Goal: Check status

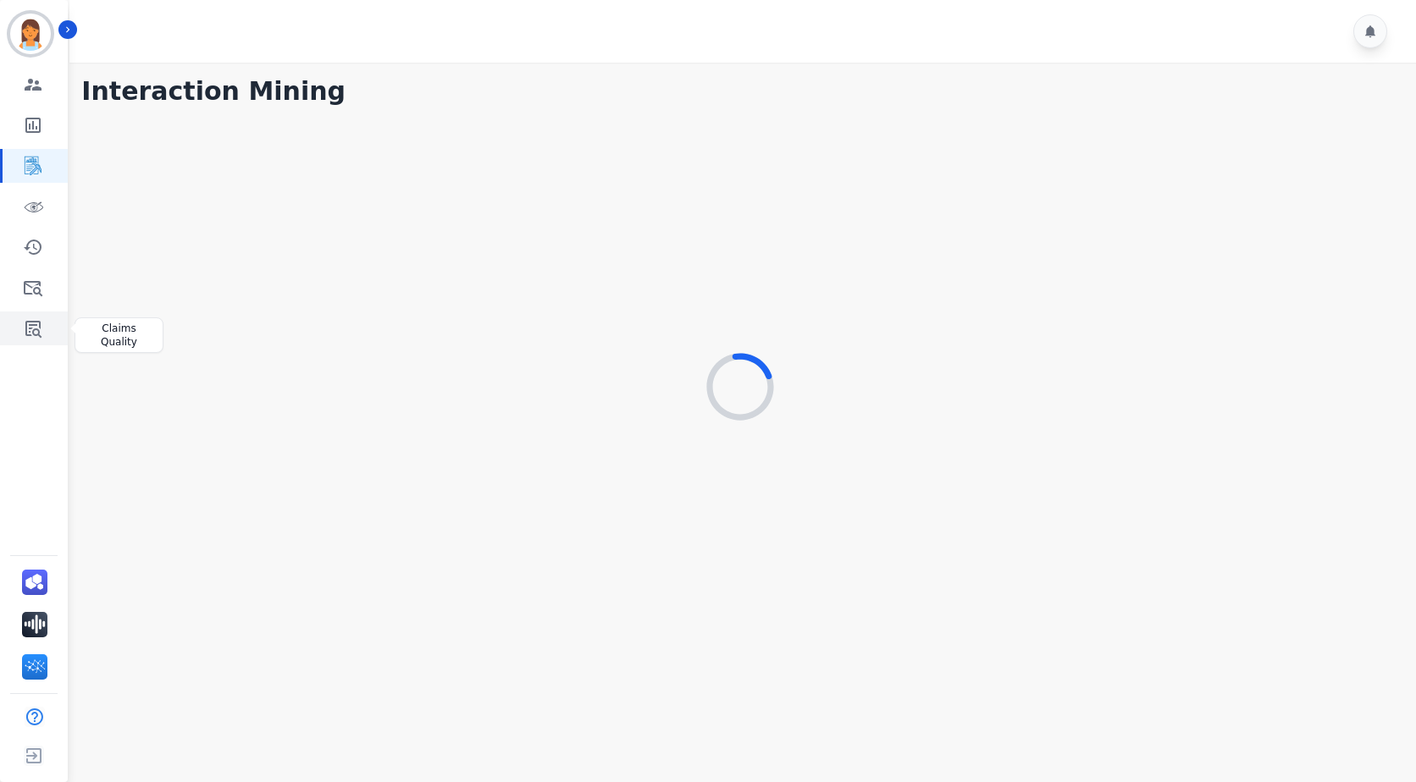
click at [30, 328] on icon "Sidebar" at bounding box center [33, 329] width 16 height 17
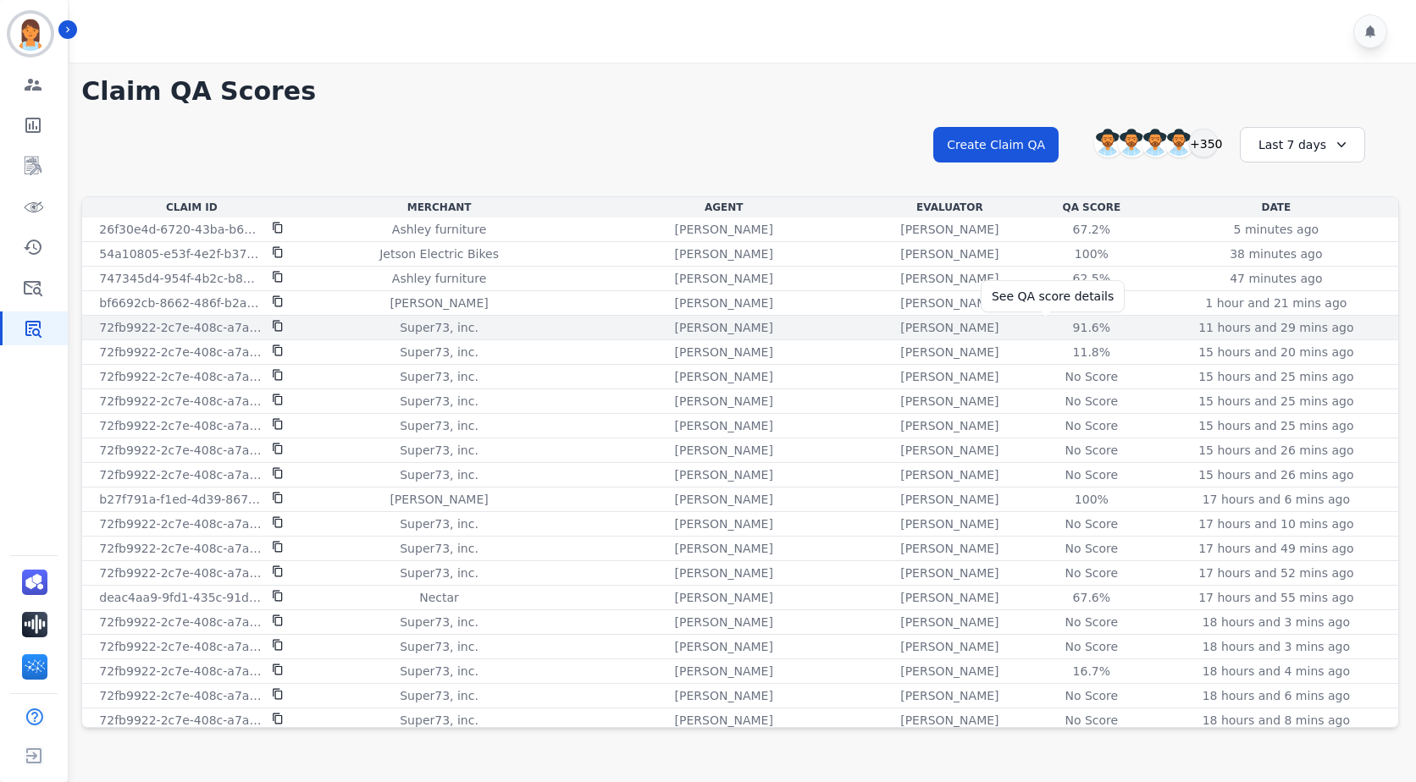
click at [1053, 323] on div "91.6%" at bounding box center [1091, 327] width 76 height 17
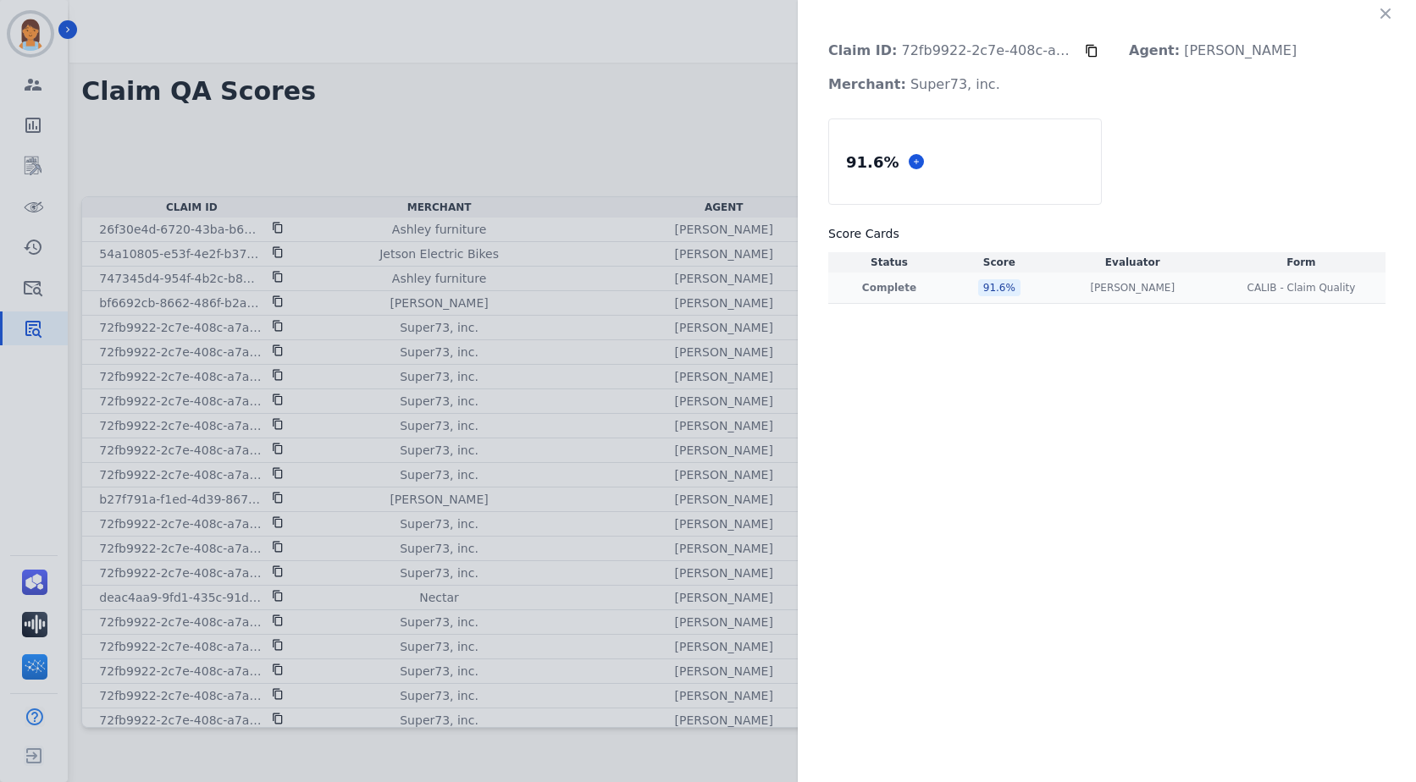
click at [987, 290] on div "91.6 %" at bounding box center [999, 287] width 42 height 17
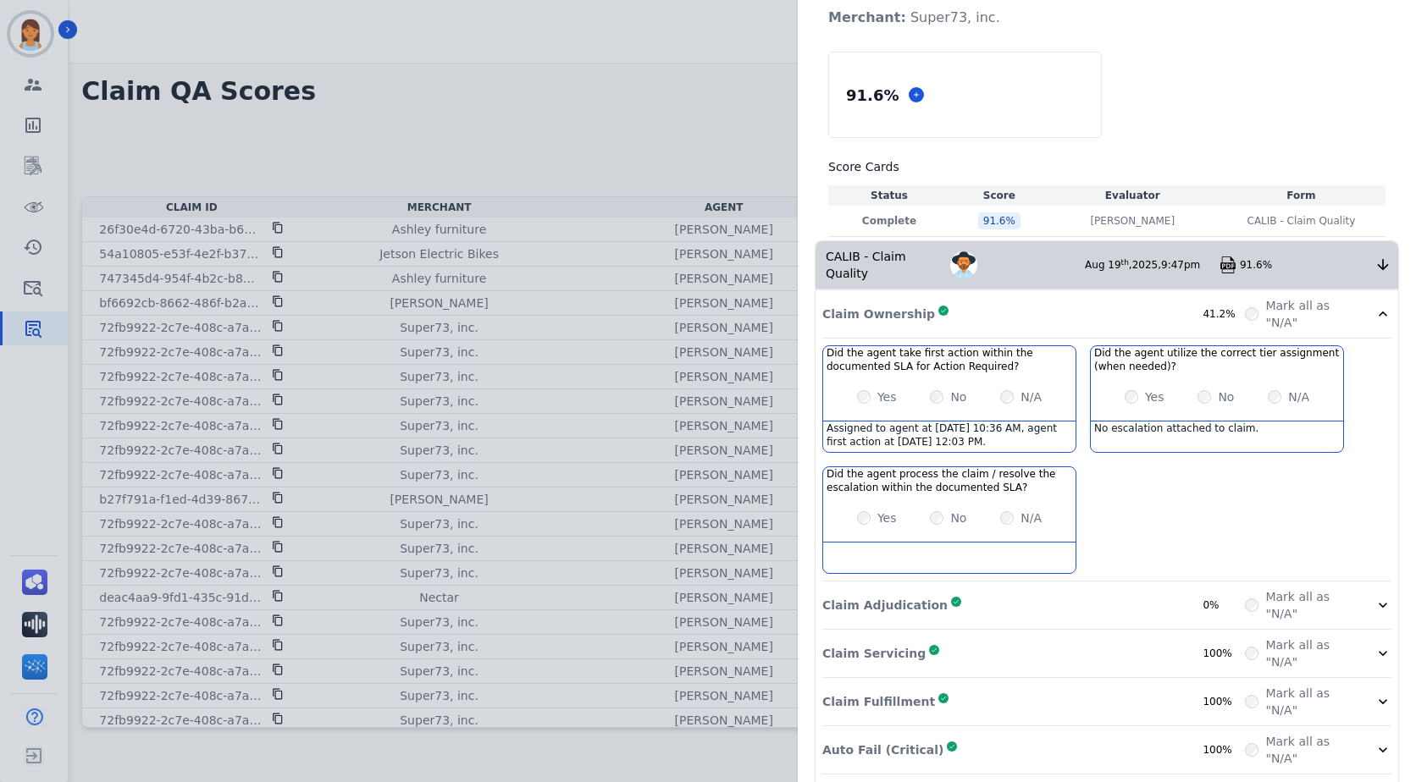
scroll to position [157, 0]
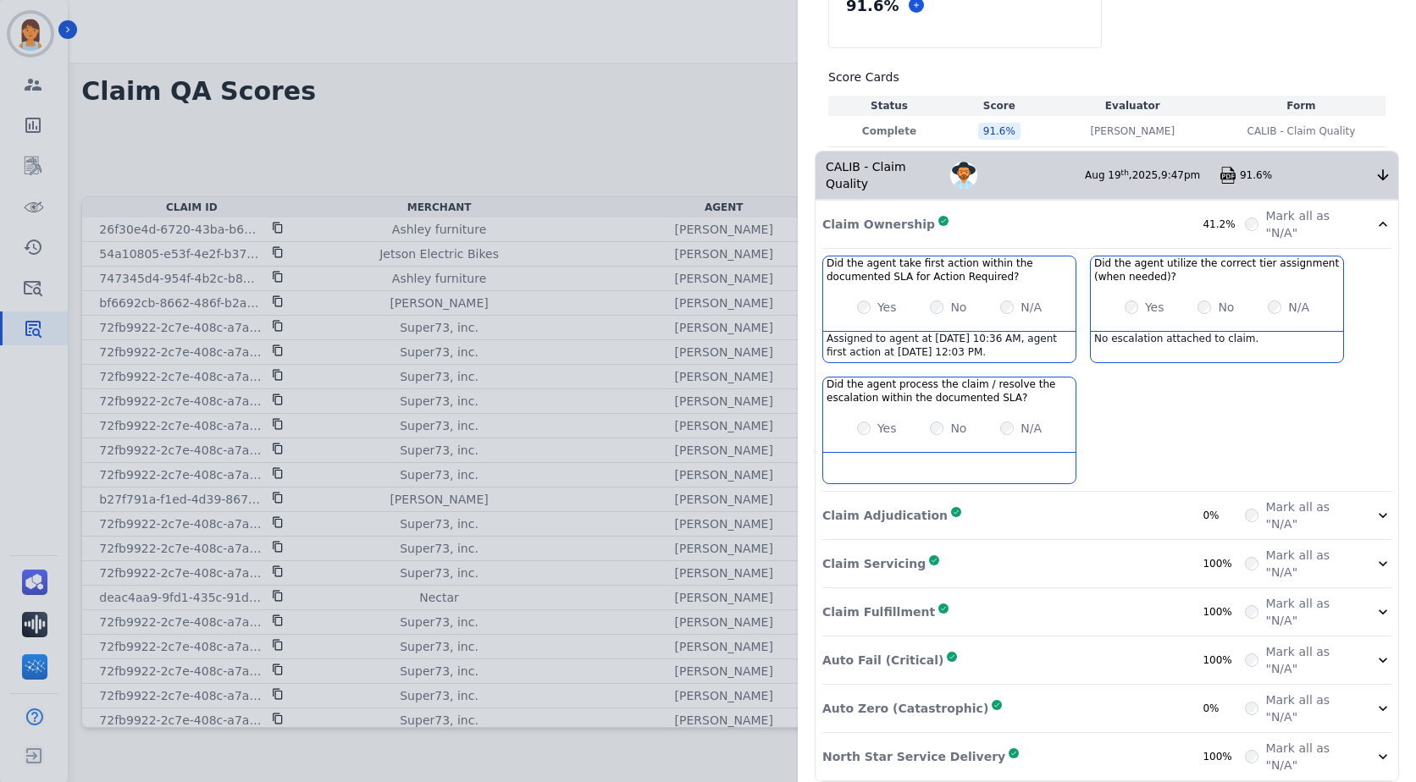
click at [1095, 506] on div "Claim Adjudication Complete 0%" at bounding box center [1033, 516] width 423 height 34
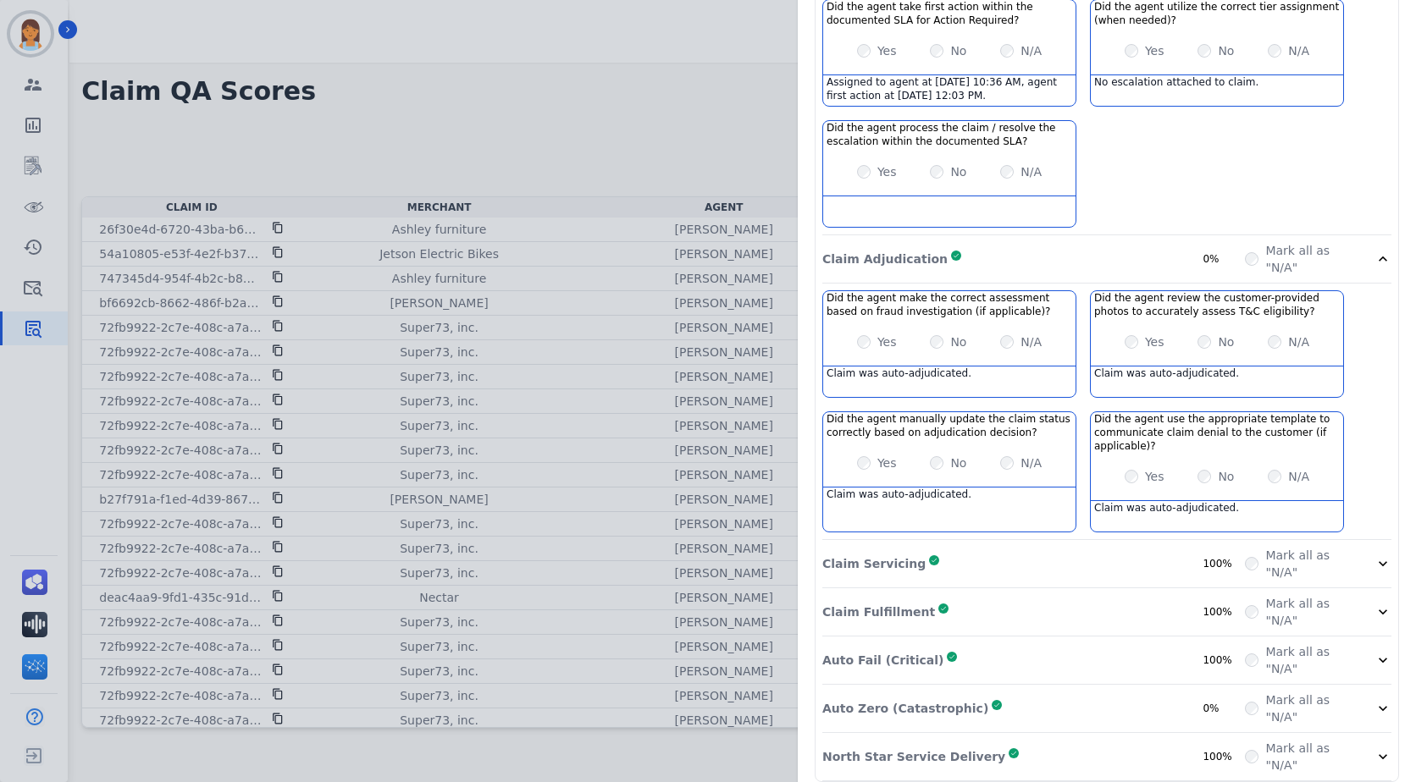
click at [1074, 554] on div "Claim Servicing Complete 100%" at bounding box center [1033, 564] width 423 height 34
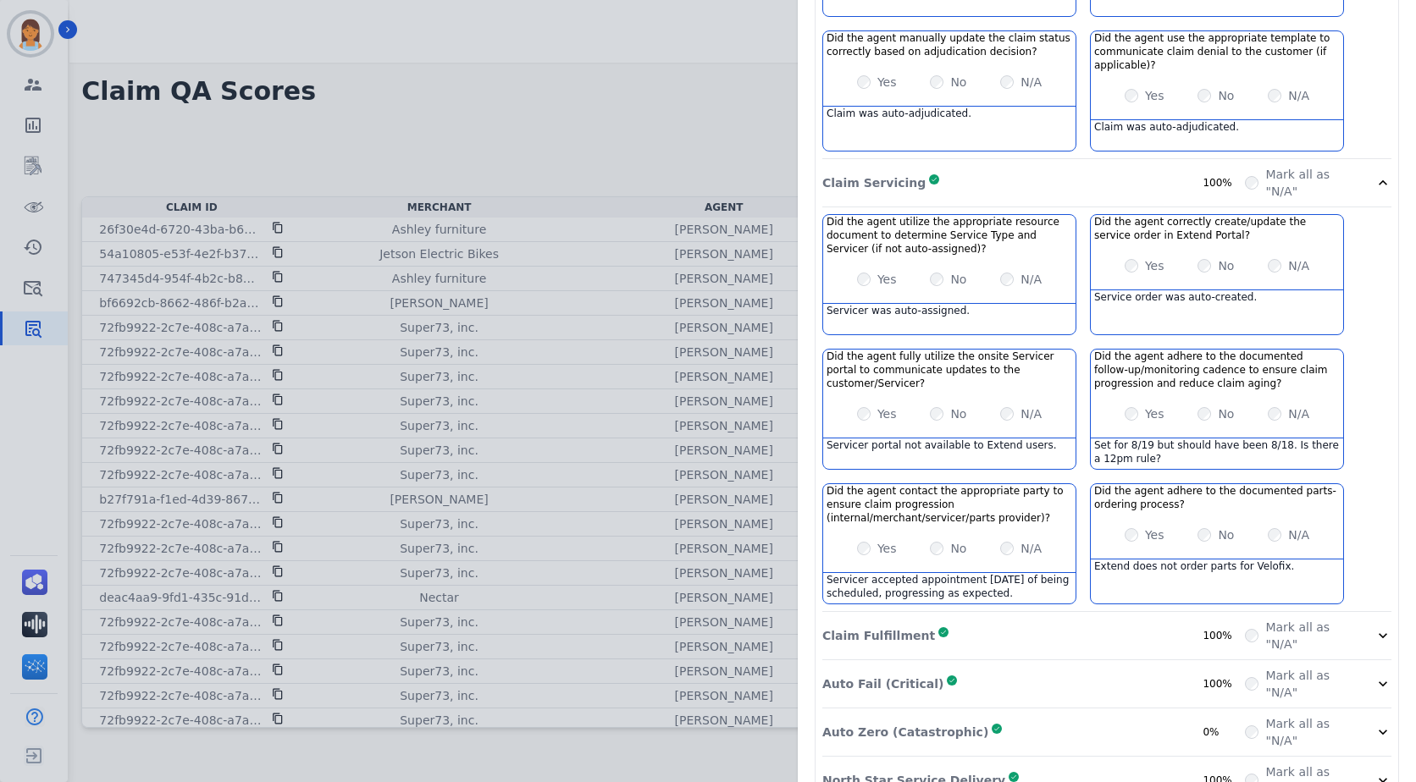
scroll to position [818, 0]
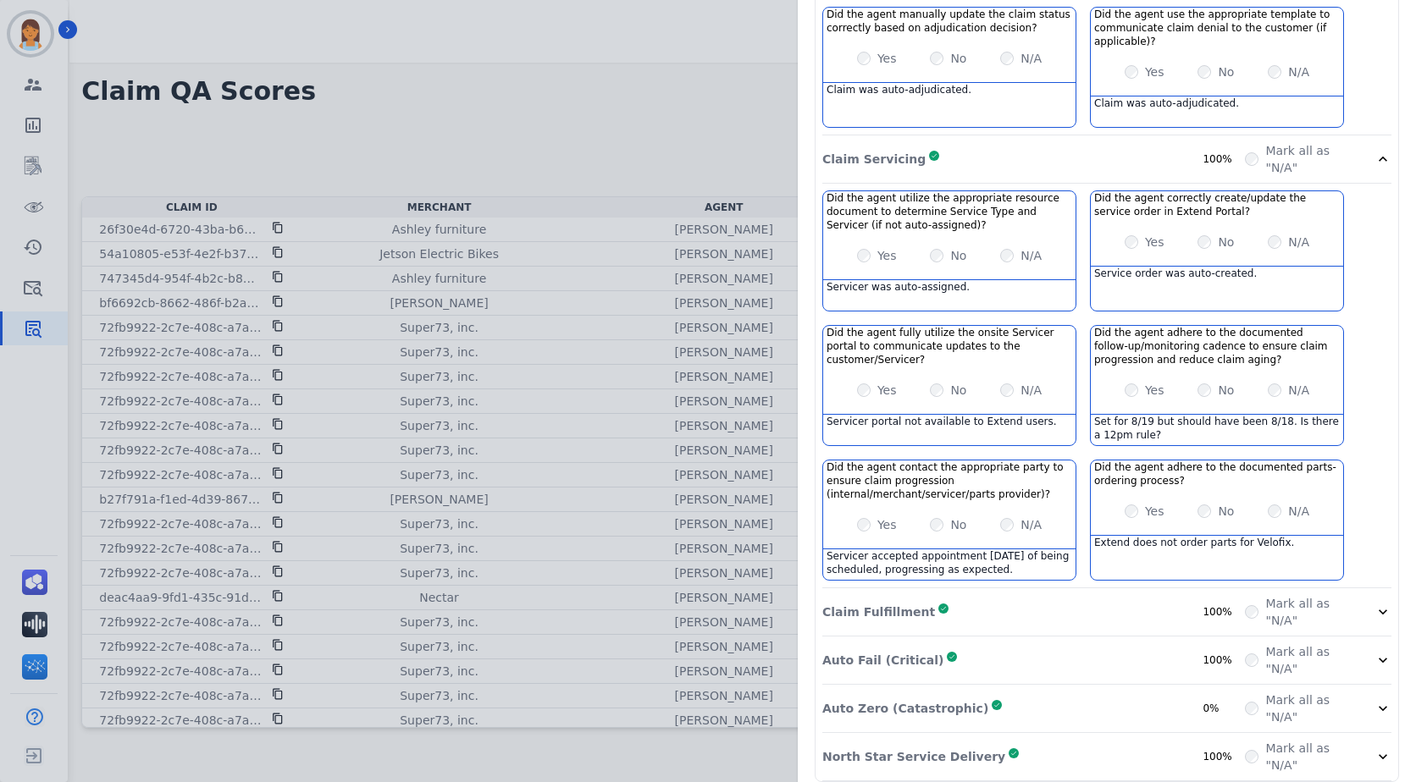
click at [1098, 595] on div "Claim Fulfillment Complete 100%" at bounding box center [1033, 612] width 423 height 34
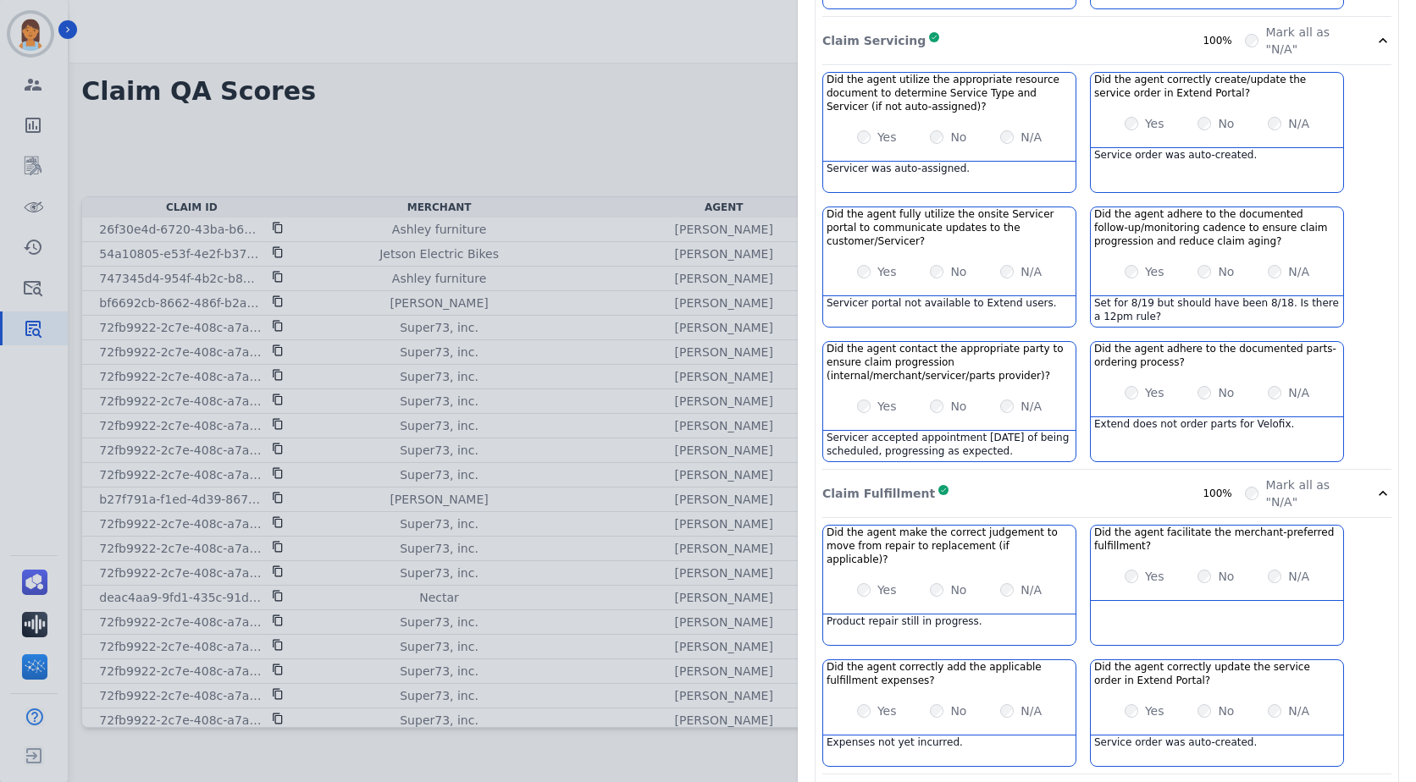
scroll to position [1061, 0]
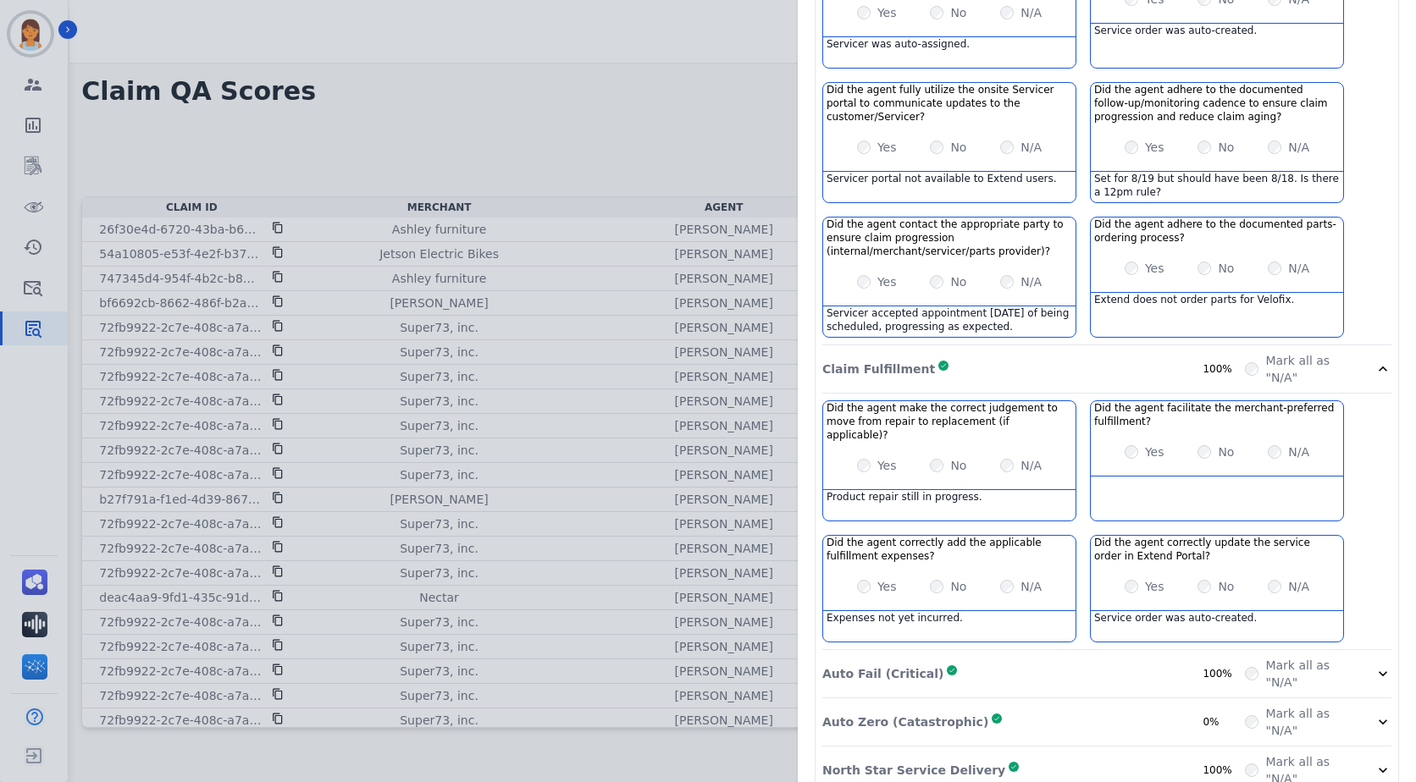
click at [1064, 657] on div "Auto Fail (Critical) Complete 100%" at bounding box center [1033, 674] width 423 height 34
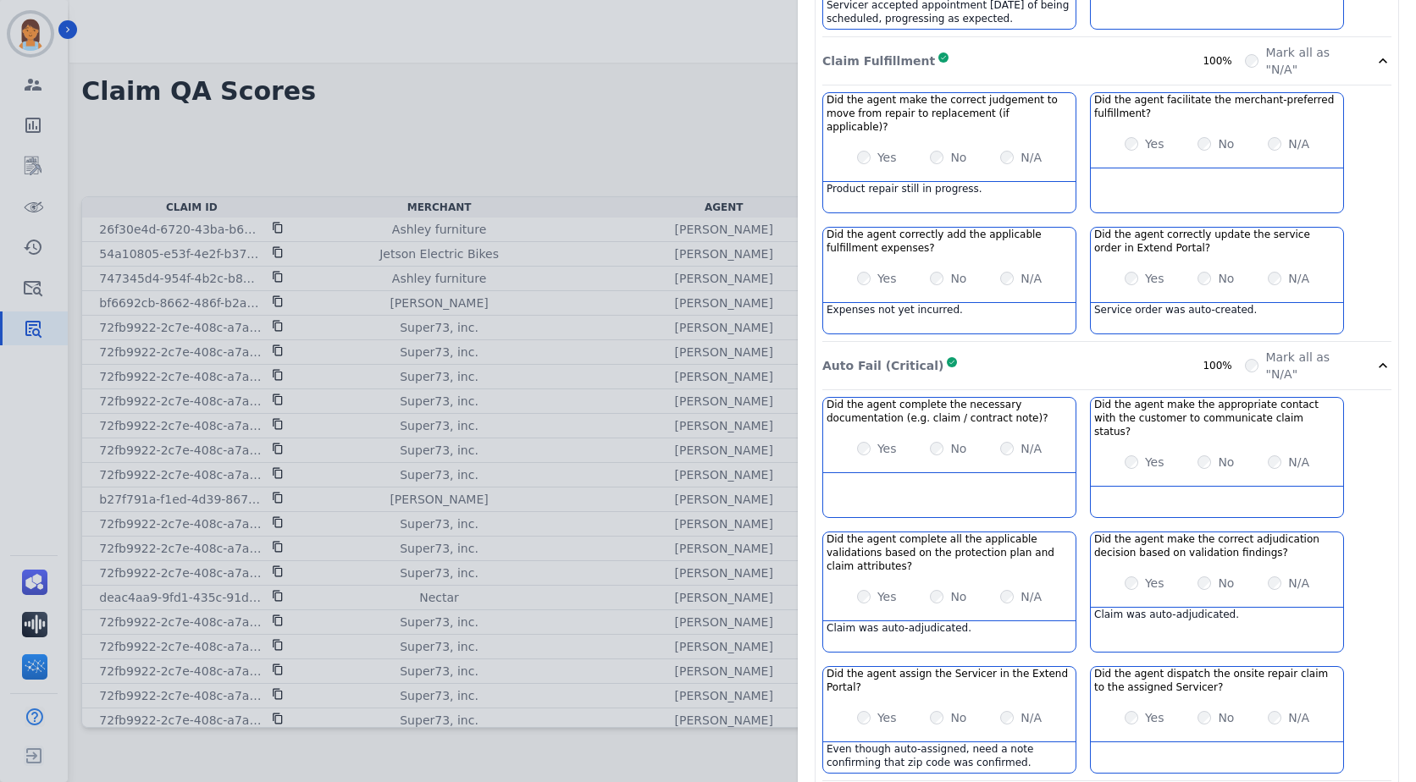
scroll to position [1425, 0]
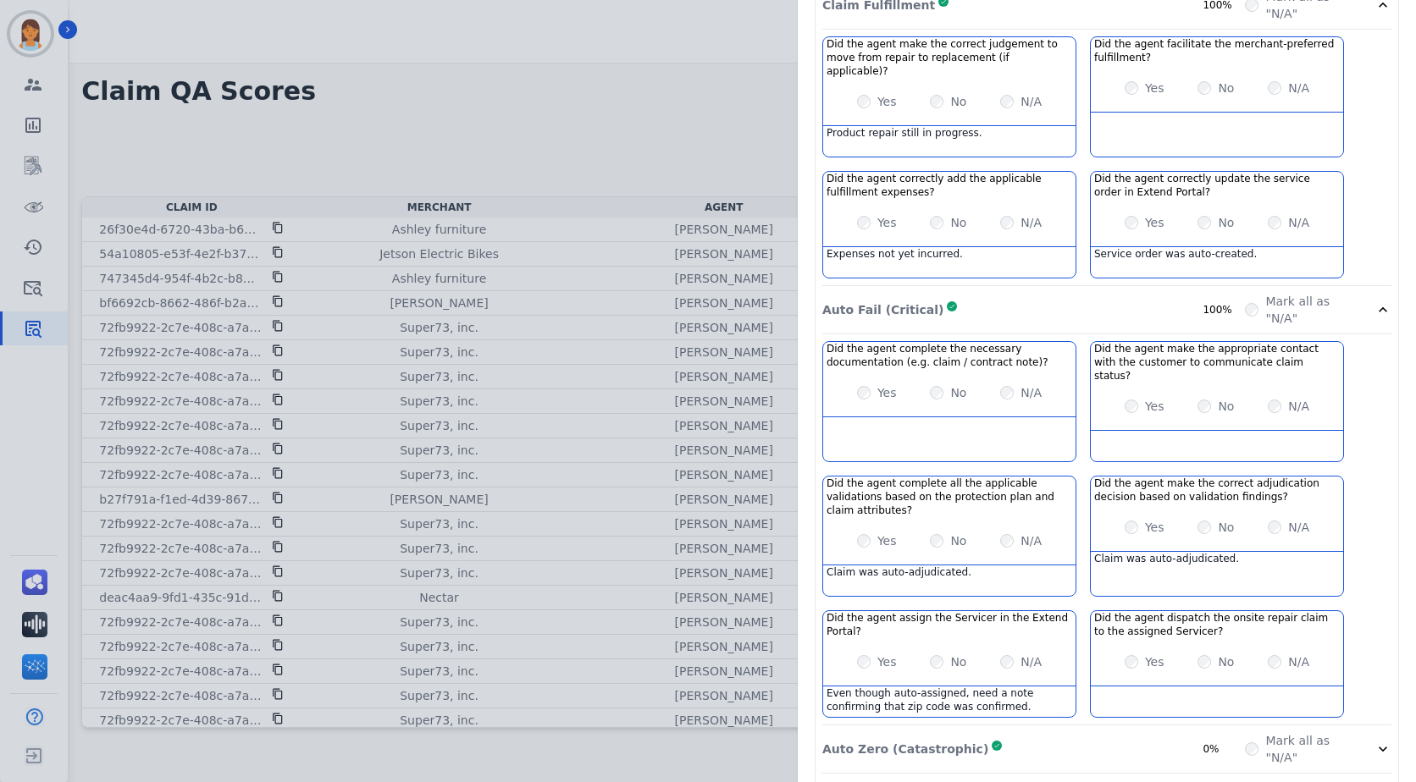
click at [1052, 732] on div "Auto Zero (Catastrophic) Complete 0%" at bounding box center [1033, 749] width 423 height 34
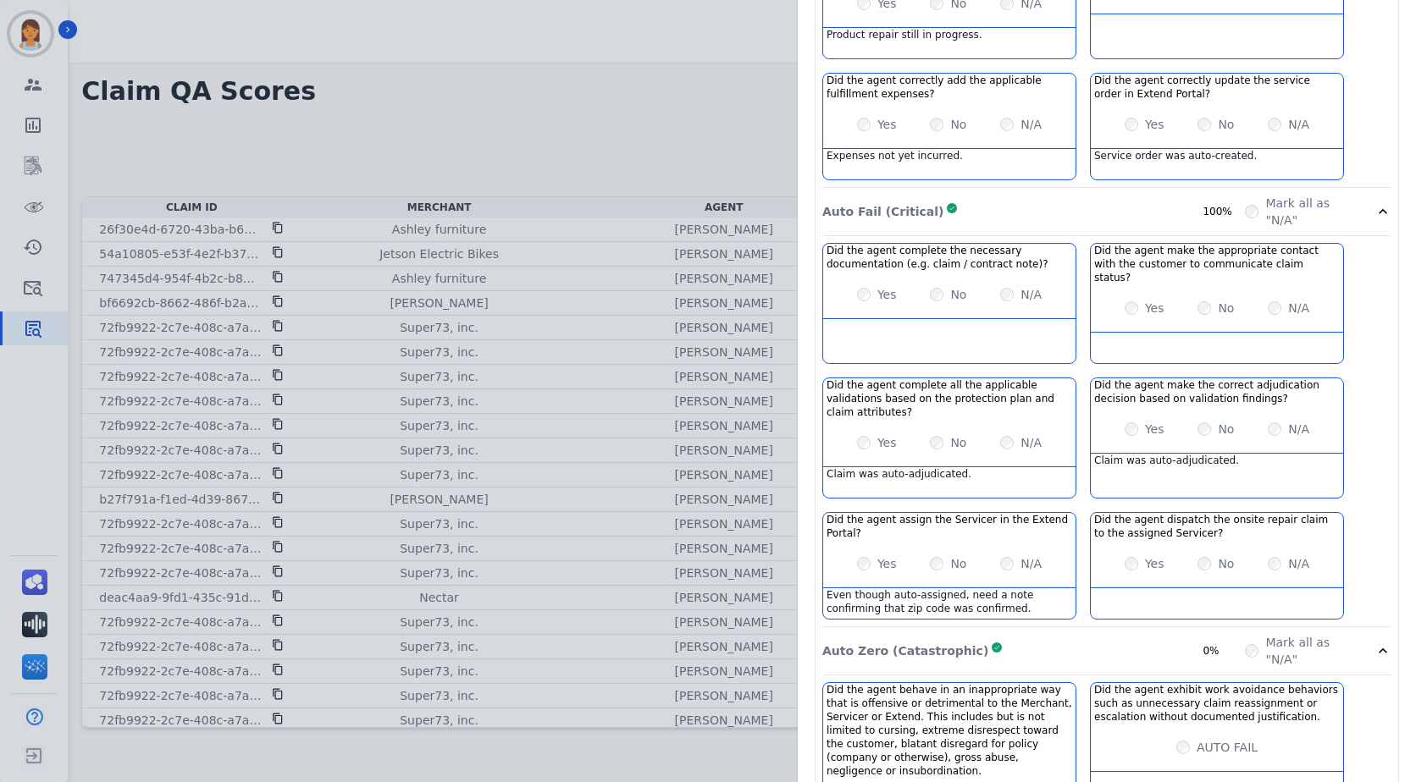
scroll to position [1601, 0]
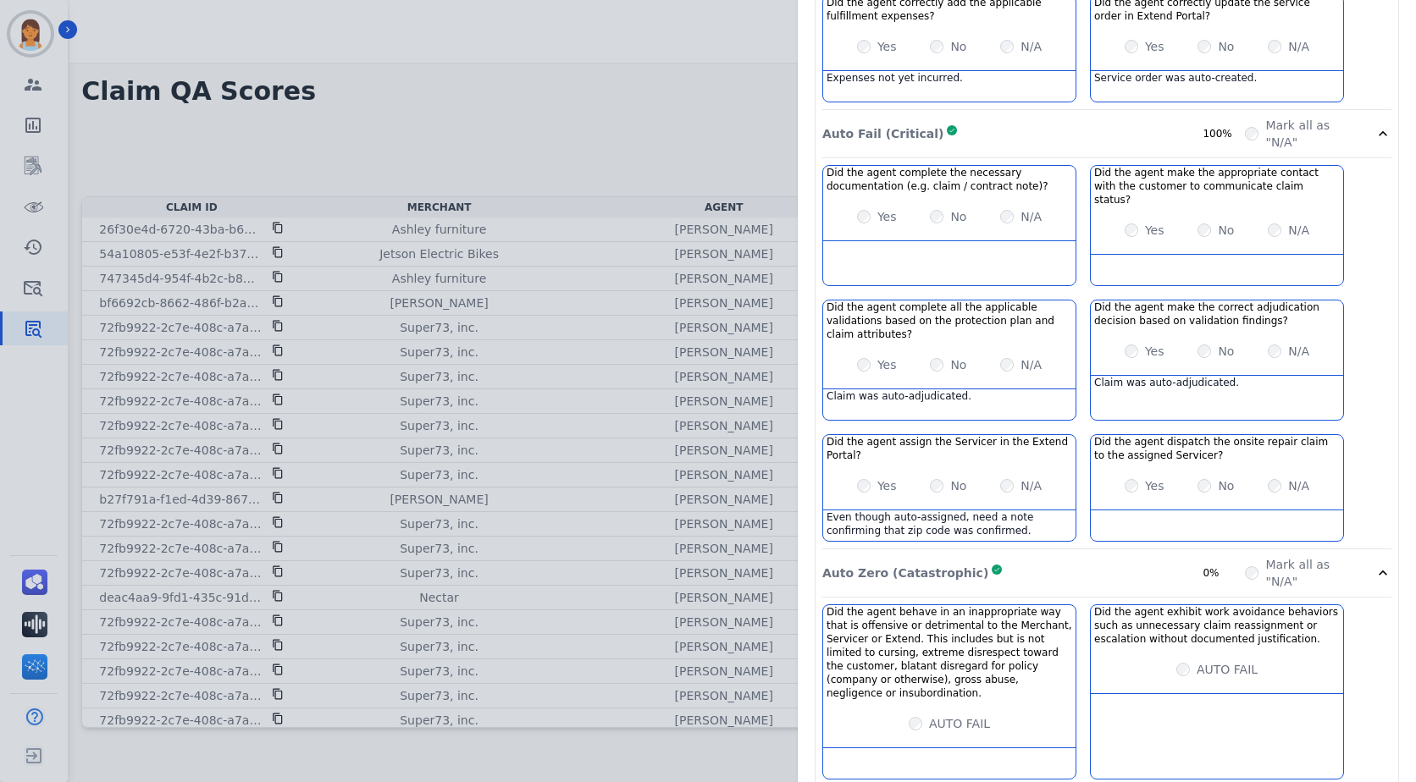
drag, startPoint x: 1040, startPoint y: 745, endPoint x: 1077, endPoint y: 657, distance: 95.6
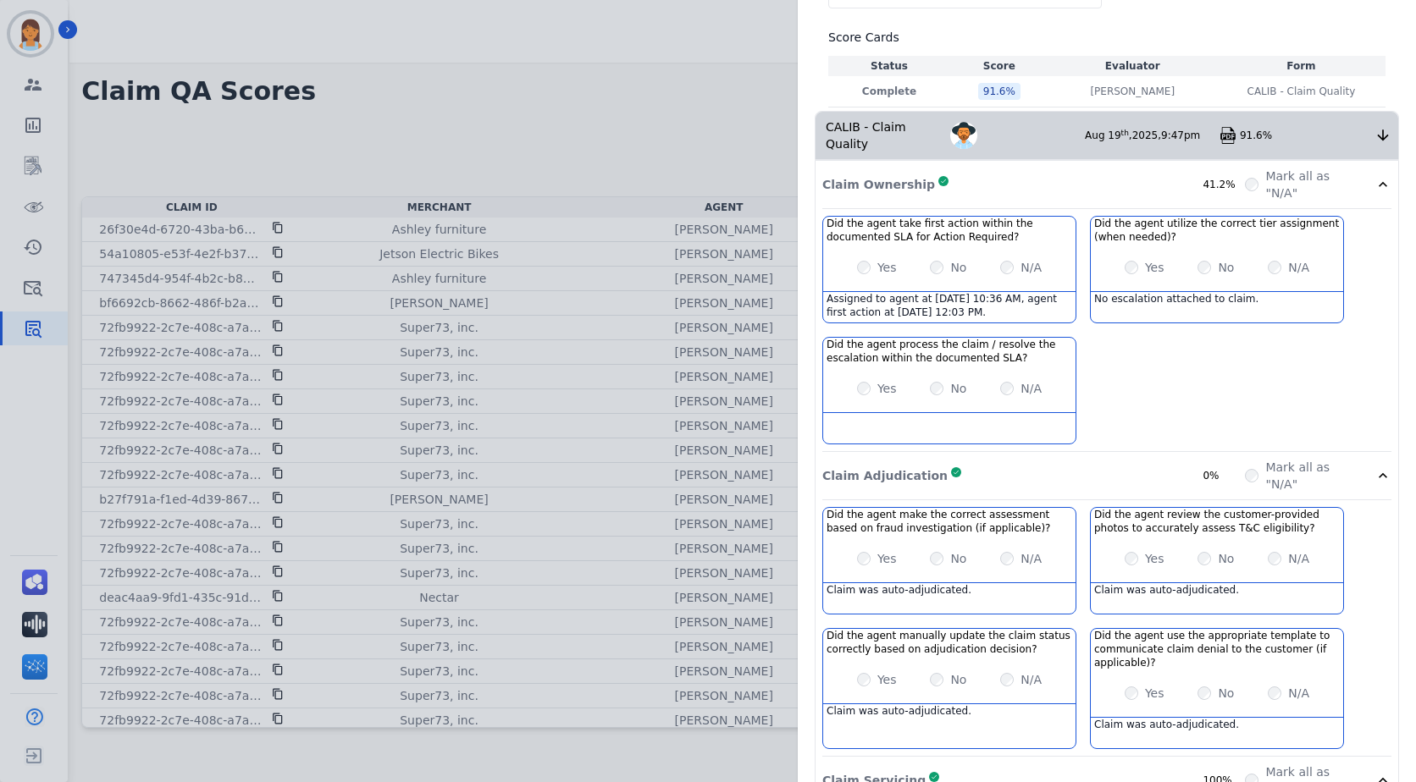
scroll to position [0, 0]
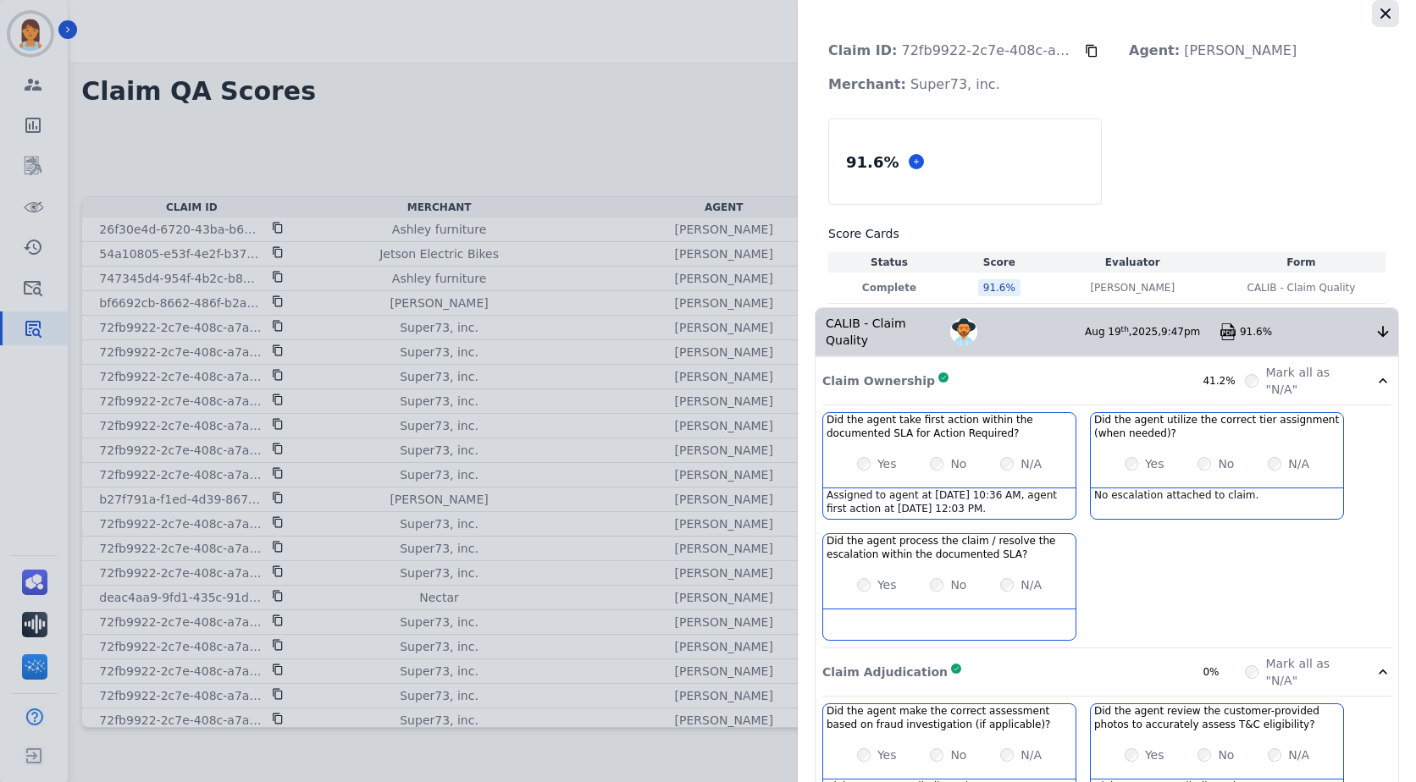
click at [1383, 18] on icon "button" at bounding box center [1385, 13] width 10 height 10
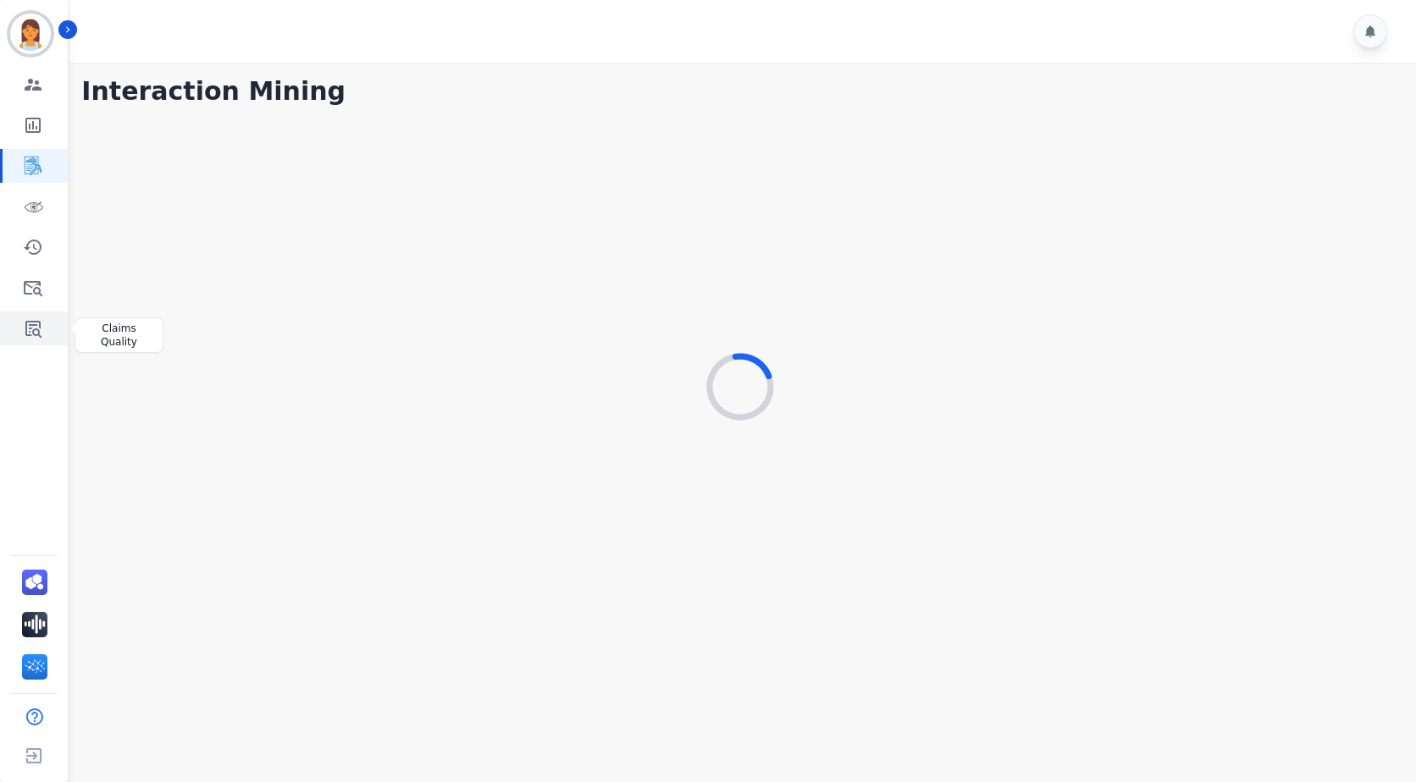
click at [31, 318] on icon "Sidebar" at bounding box center [33, 328] width 20 height 20
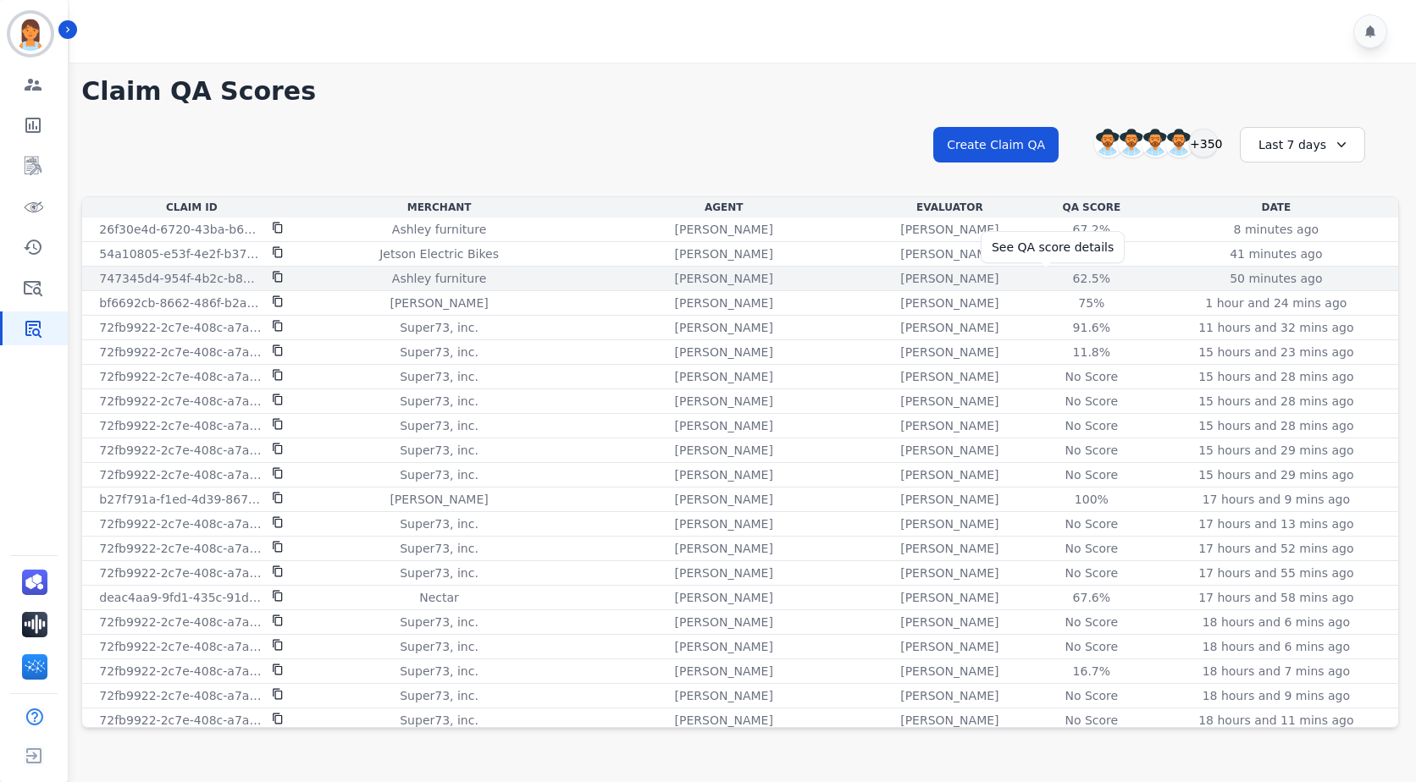
click at [1053, 272] on div "62.5%" at bounding box center [1091, 278] width 76 height 17
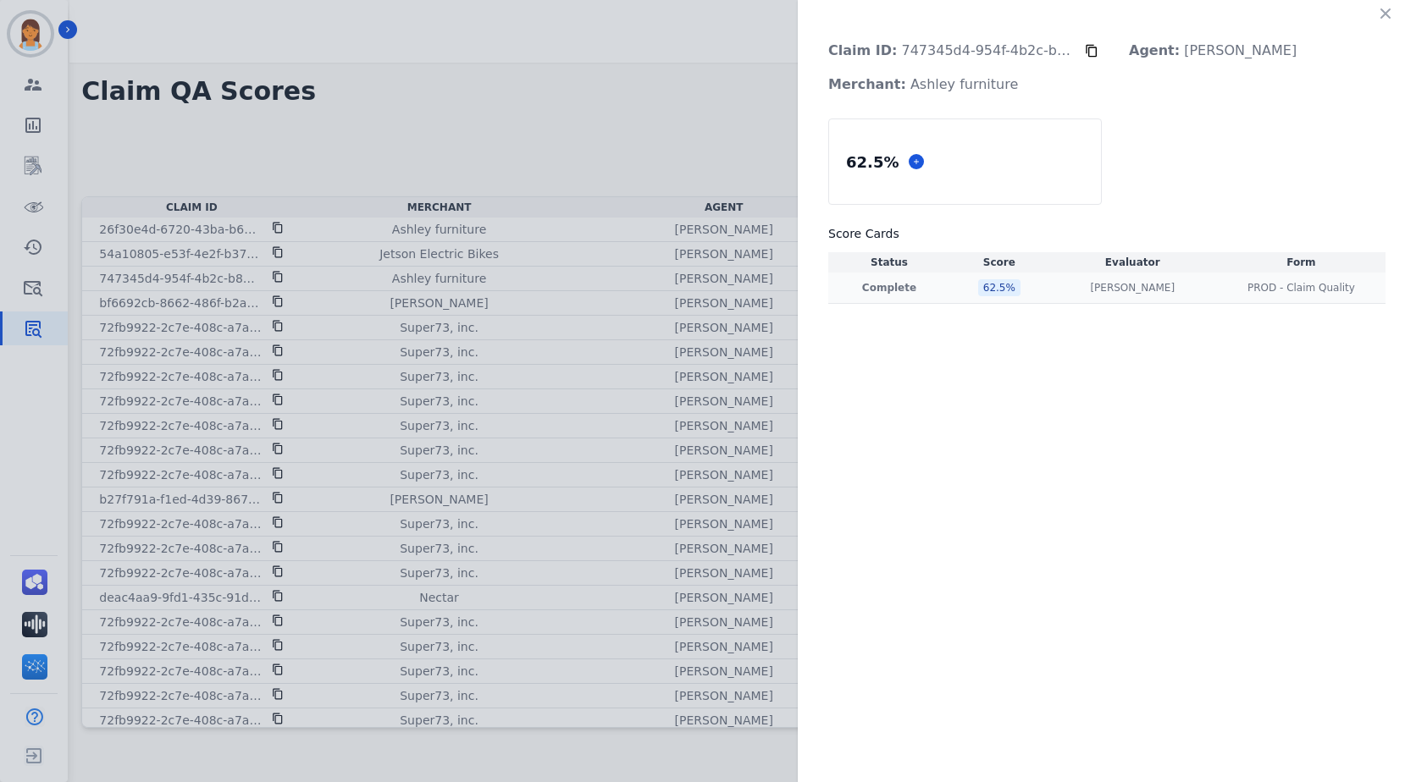
click at [998, 288] on div "62.5 %" at bounding box center [999, 287] width 42 height 17
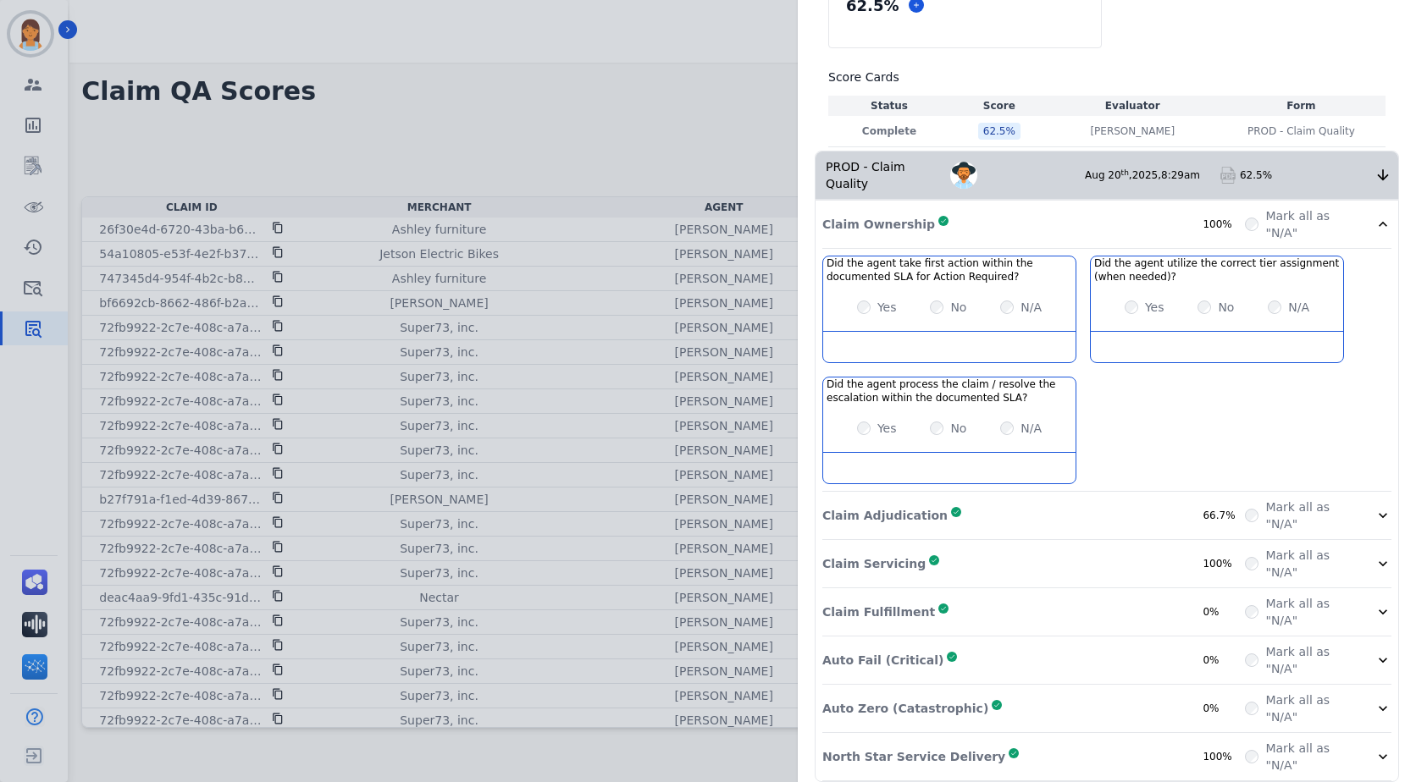
click at [1081, 499] on div "Claim Adjudication Complete 66.7%" at bounding box center [1033, 516] width 423 height 34
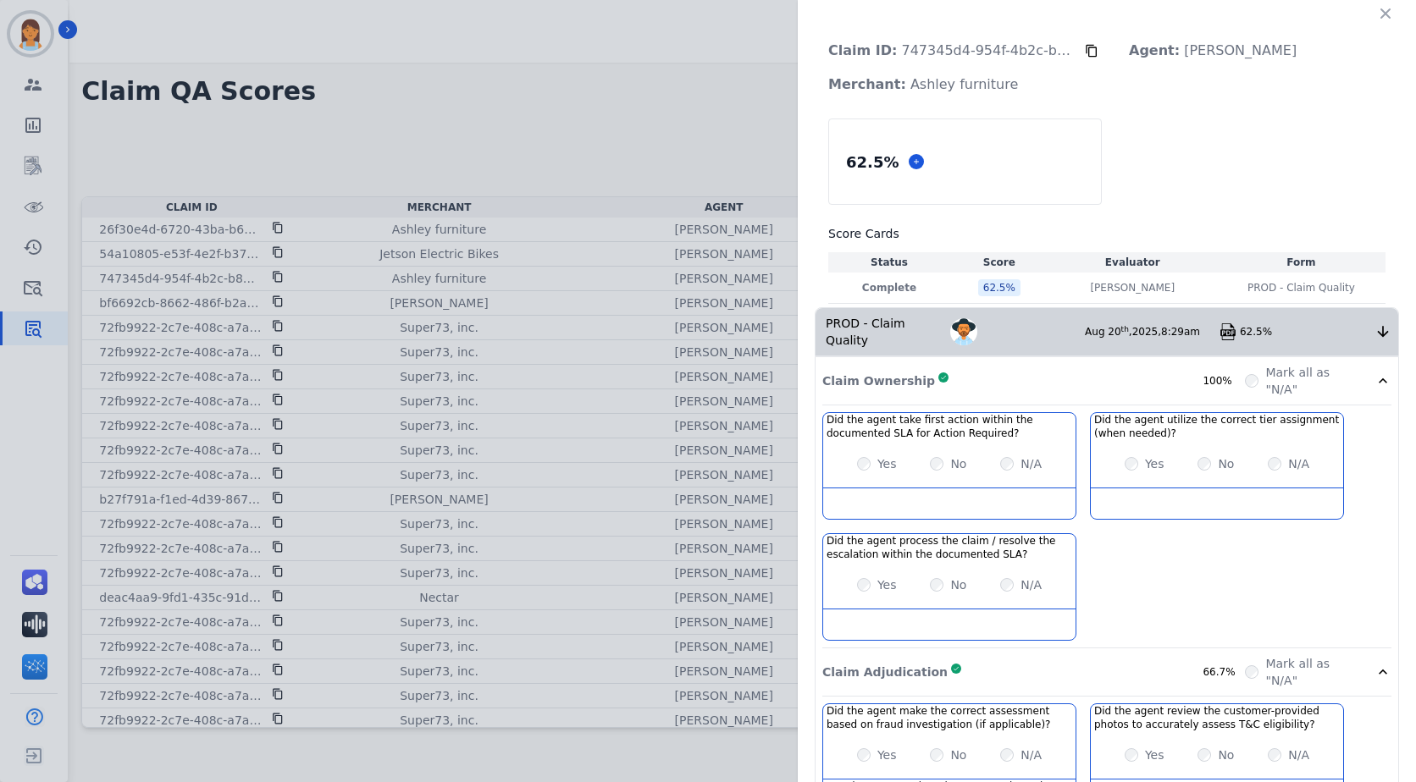
click at [1085, 44] on icon at bounding box center [1092, 51] width 14 height 14
drag, startPoint x: 1390, startPoint y: 10, endPoint x: 1362, endPoint y: 26, distance: 32.2
click at [1390, 10] on button "button" at bounding box center [1385, 13] width 27 height 27
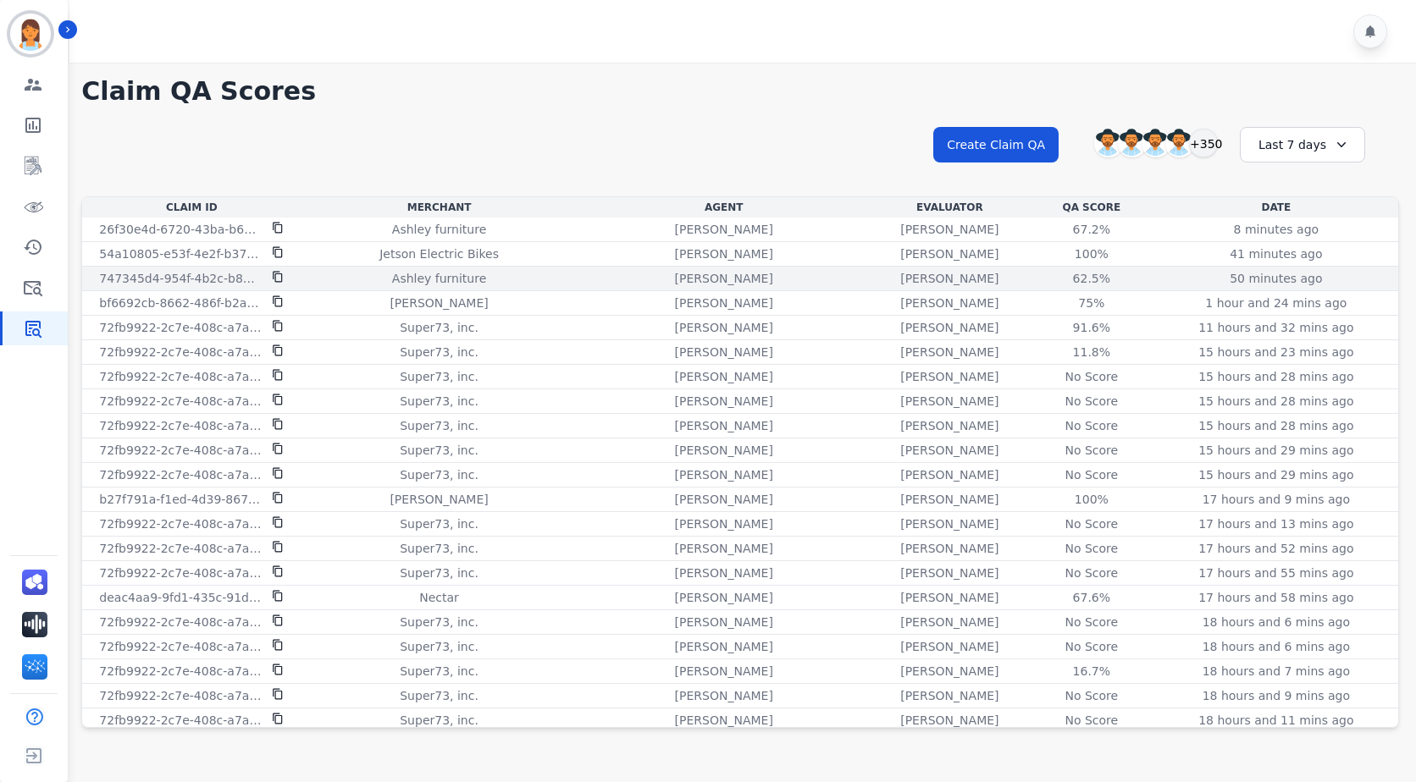
click at [284, 273] on icon at bounding box center [278, 277] width 12 height 12
click at [1053, 270] on div "62.5%" at bounding box center [1091, 278] width 76 height 17
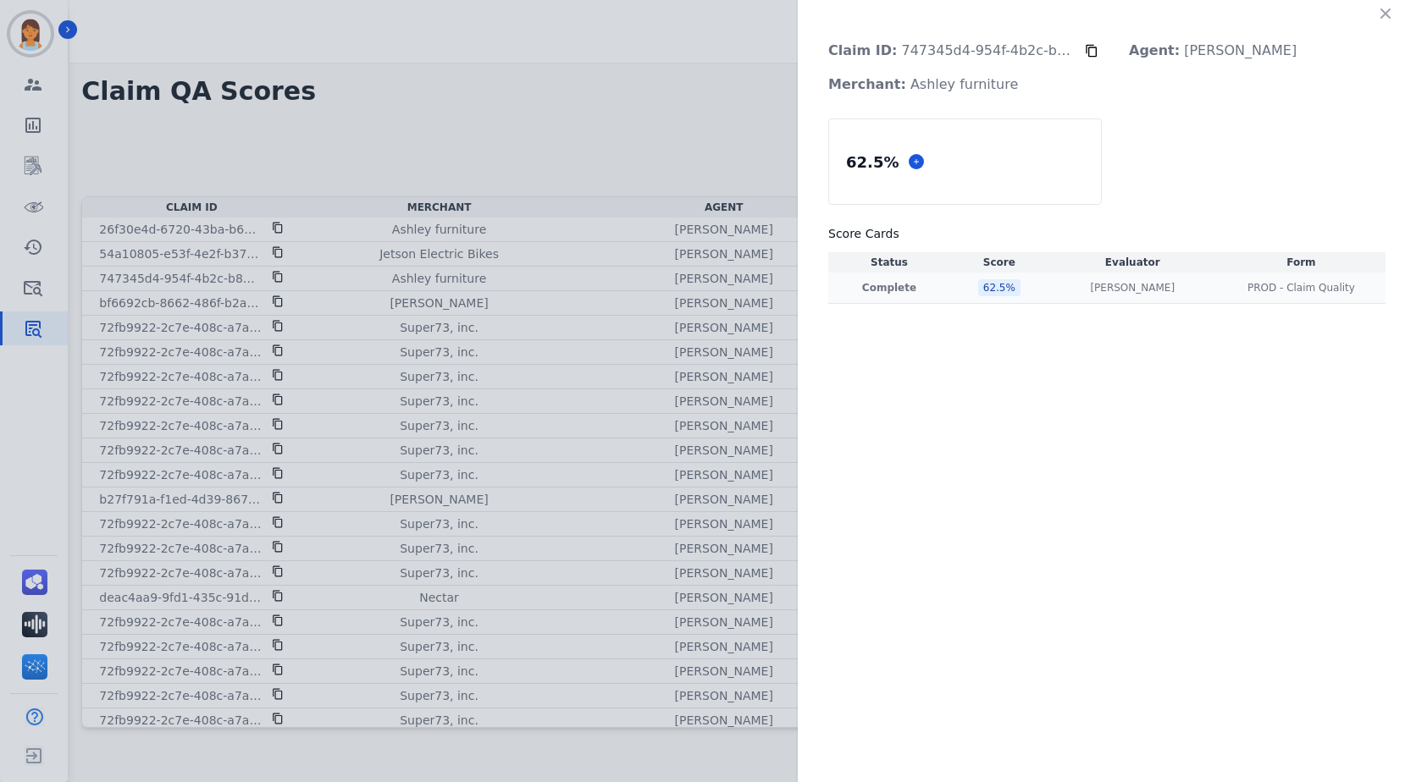
click at [1004, 286] on div "62.5 %" at bounding box center [999, 287] width 42 height 17
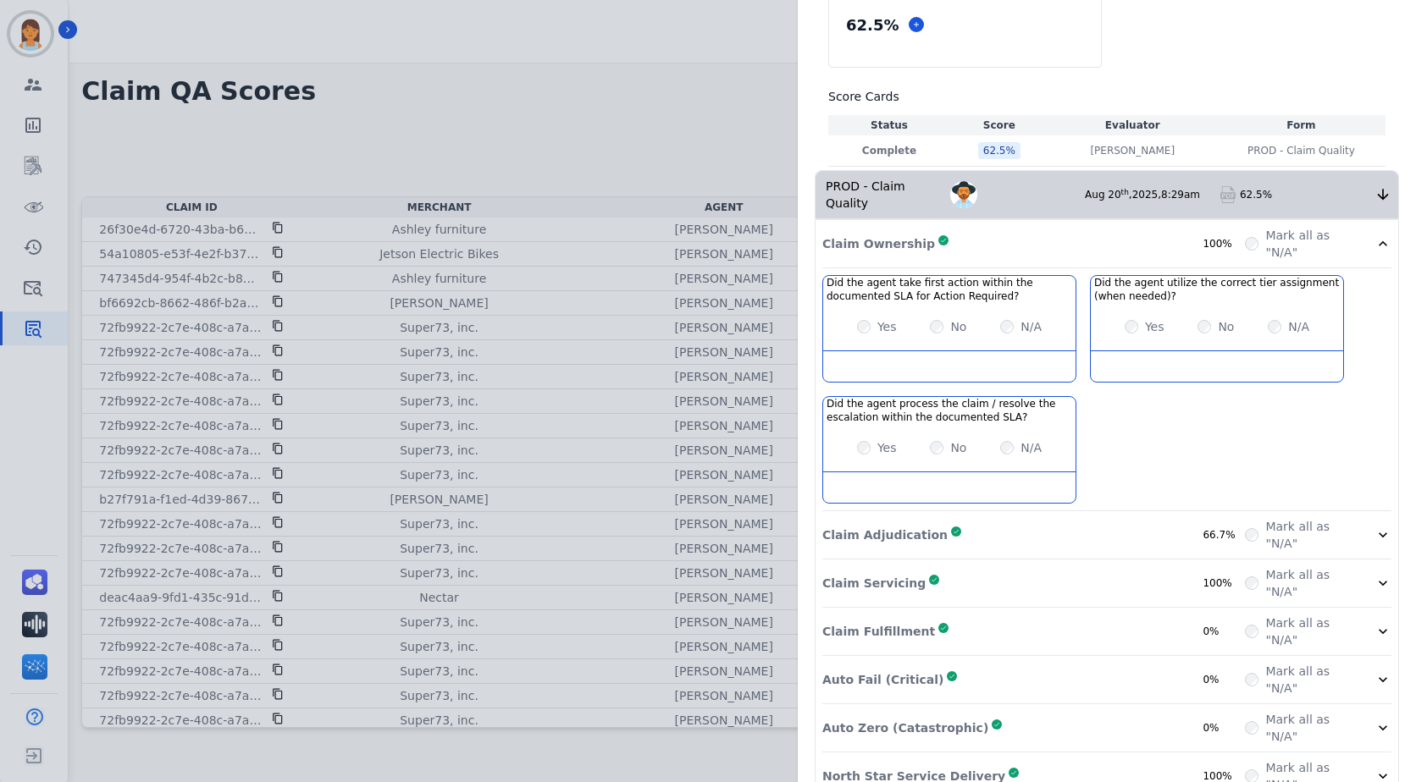
scroll to position [157, 0]
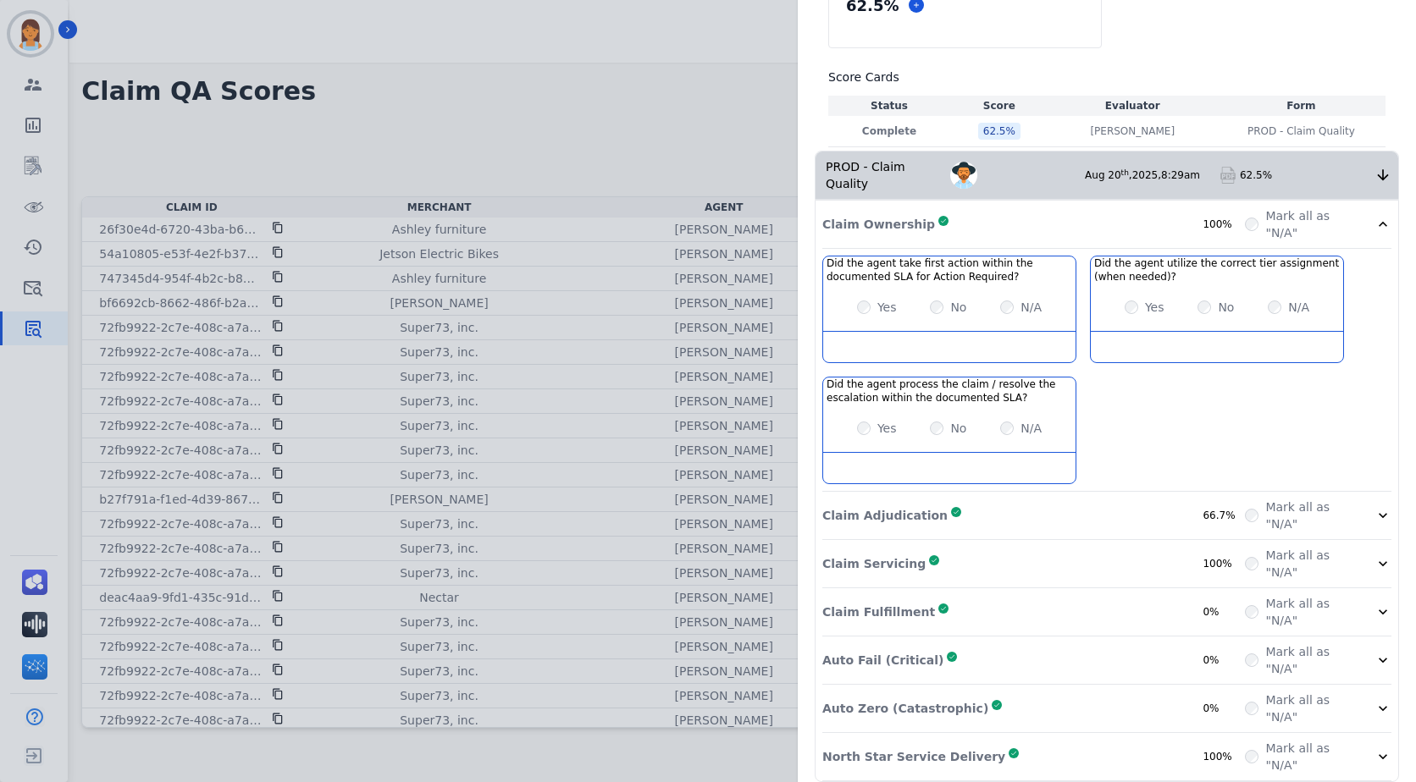
click at [1178, 644] on div "Auto Fail (Critical) Complete 0%" at bounding box center [1033, 661] width 423 height 34
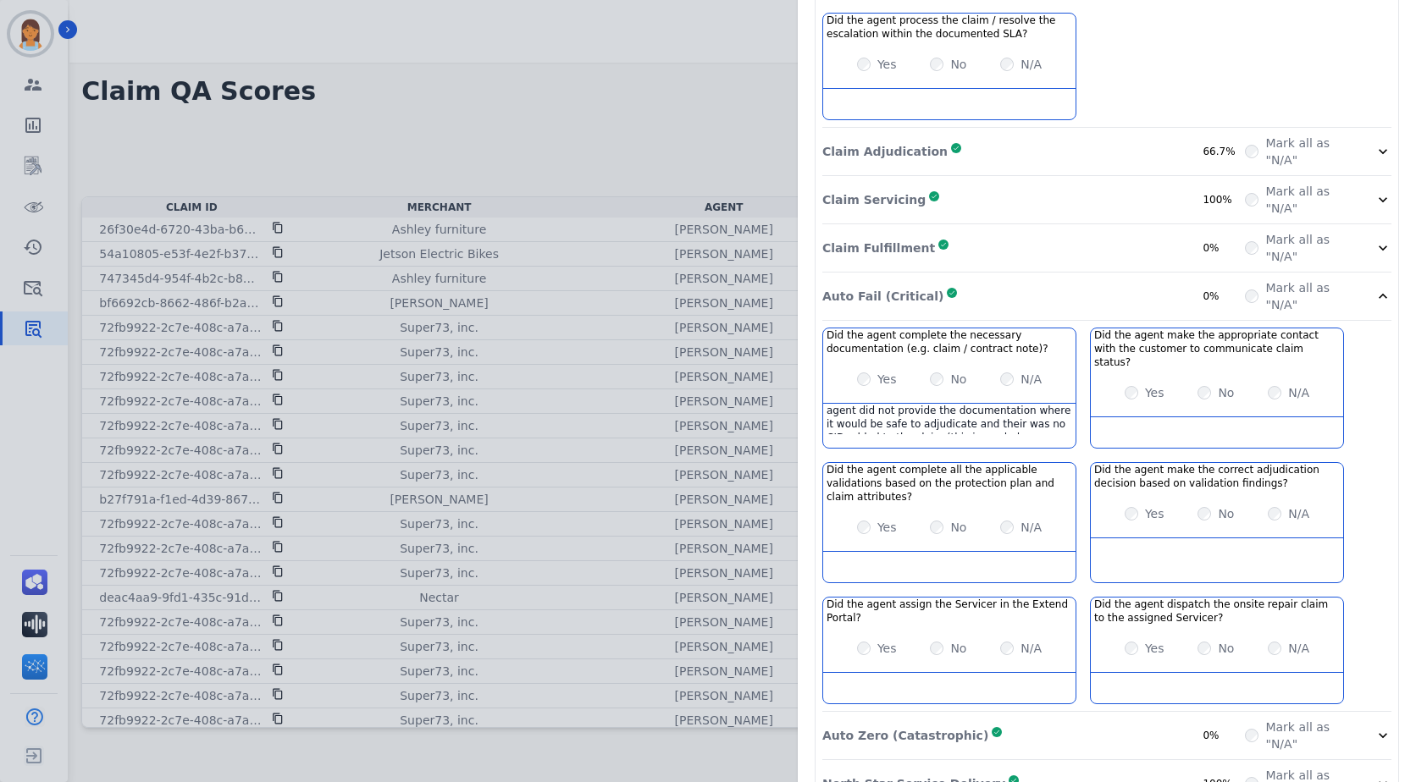
scroll to position [37, 0]
click at [1129, 719] on div "Auto Zero (Catastrophic) Complete 0%" at bounding box center [1033, 736] width 423 height 34
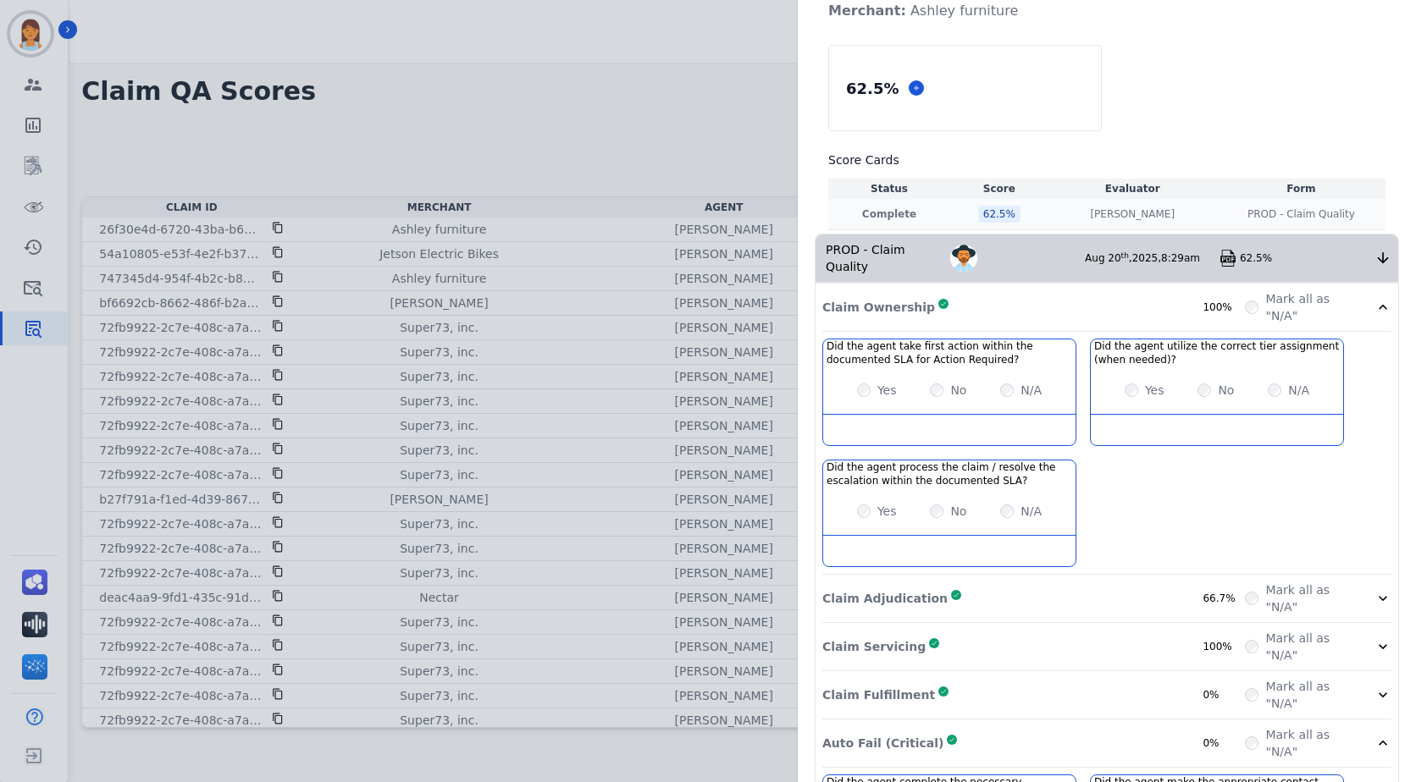
scroll to position [0, 0]
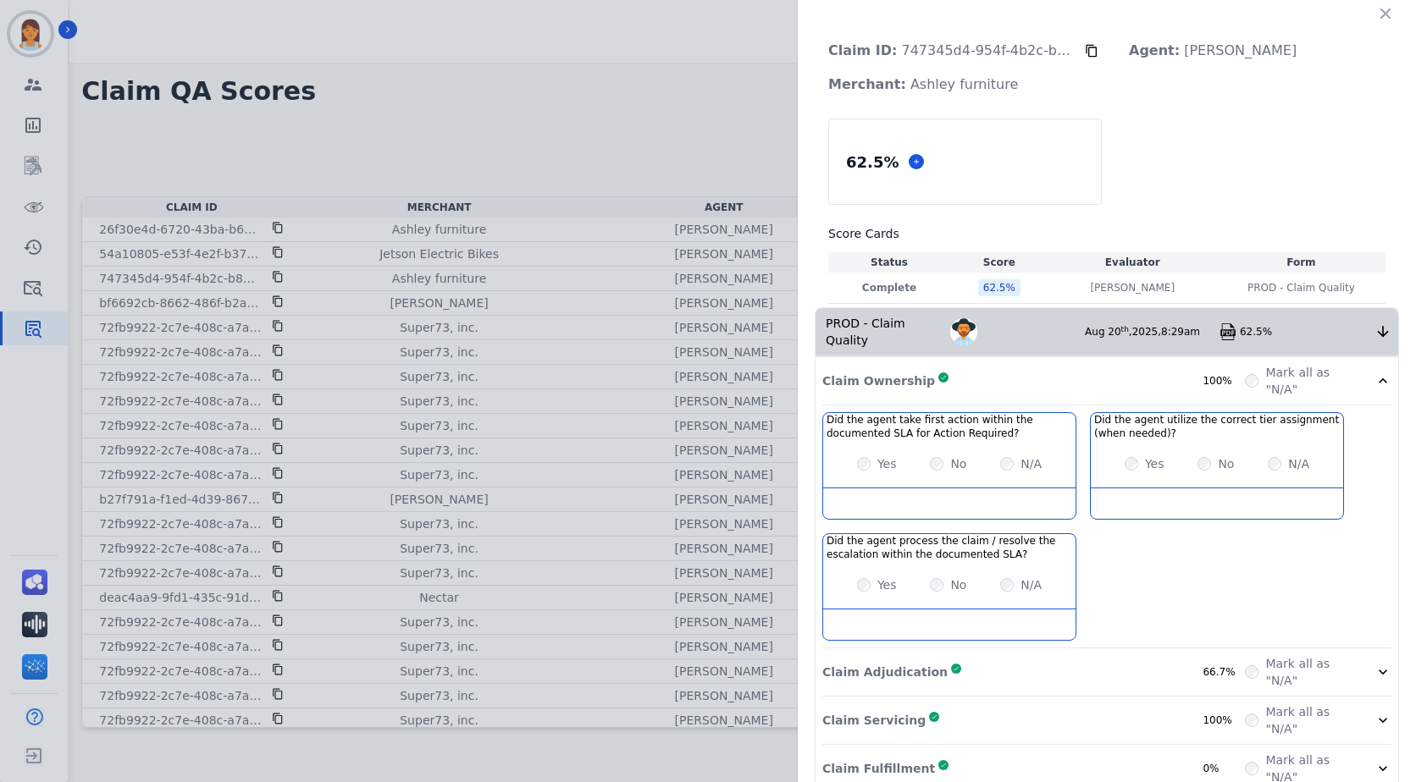
click at [1377, 14] on icon "button" at bounding box center [1385, 13] width 17 height 17
